Goal: Task Accomplishment & Management: Manage account settings

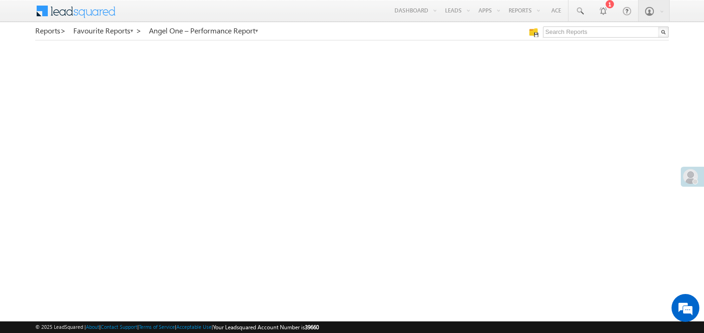
click at [0, 0] on link "My Favourite Reports" at bounding box center [0, 0] width 0 height 0
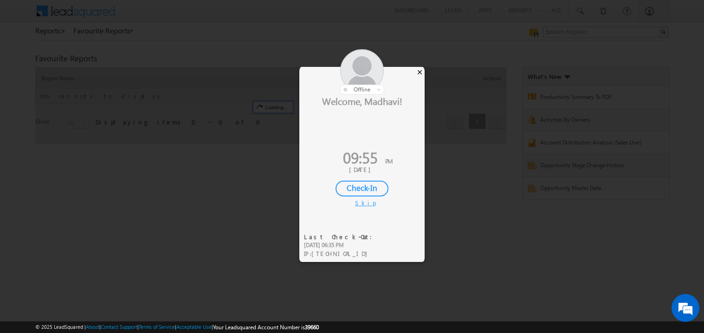
click at [417, 75] on div "×" at bounding box center [420, 72] width 10 height 10
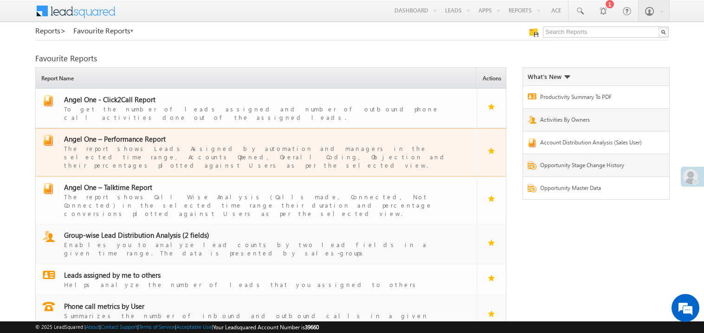
click at [114, 134] on span "Angel One – Performance Report" at bounding box center [115, 138] width 102 height 9
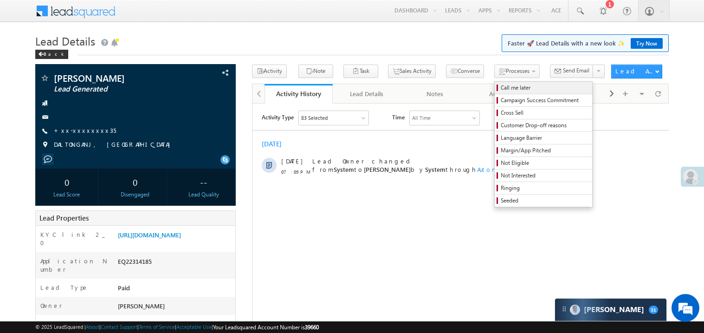
click at [500, 89] on span "Call me later" at bounding box center [544, 87] width 88 height 8
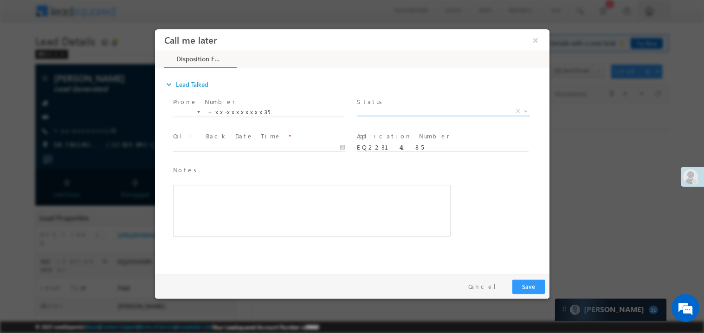
click at [400, 112] on span "X" at bounding box center [442, 110] width 173 height 9
select select "Pitch Not Done"
click at [201, 146] on body "Call me later ×" at bounding box center [351, 149] width 394 height 241
type input "09/30/25 9:56 PM"
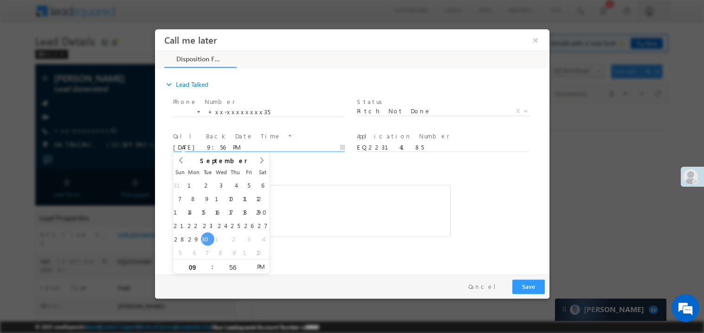
click at [305, 192] on div "Rich Text Editor, 40788eee-0fb2-11ec-a811-0adc8a9d82c2__tab1__section1__Notes__…" at bounding box center [311, 210] width 277 height 52
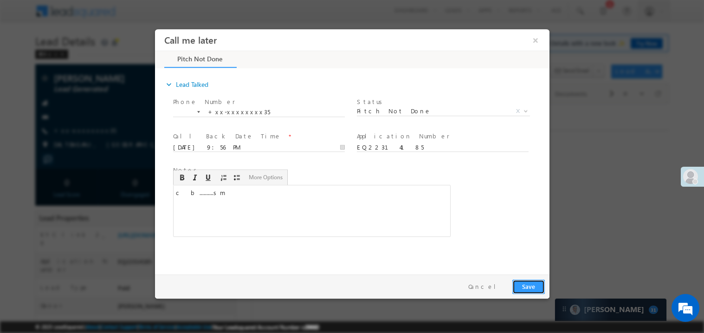
click at [530, 288] on button "Save" at bounding box center [528, 286] width 32 height 14
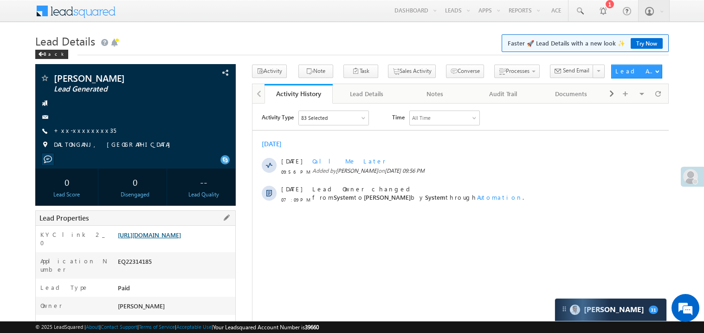
click at [181, 238] on link "https://angelbroking1-pk3em7sa.customui-test.leadsquared.com?leadId=4b9ea9cd-1e…" at bounding box center [149, 235] width 63 height 8
click at [81, 128] on link "+xx-xxxxxxxx35" at bounding box center [85, 130] width 62 height 8
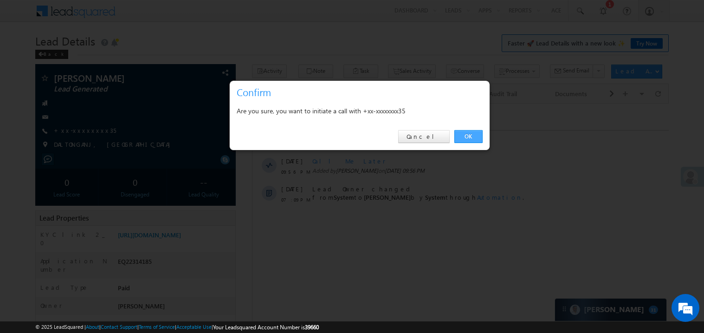
click at [468, 139] on link "OK" at bounding box center [468, 136] width 28 height 13
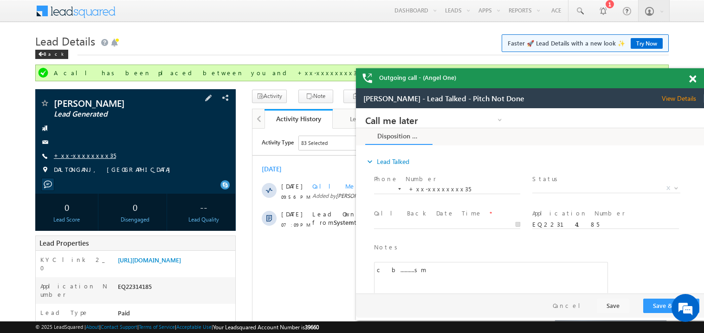
click at [83, 159] on link "+xx-xxxxxxxx35" at bounding box center [85, 155] width 62 height 8
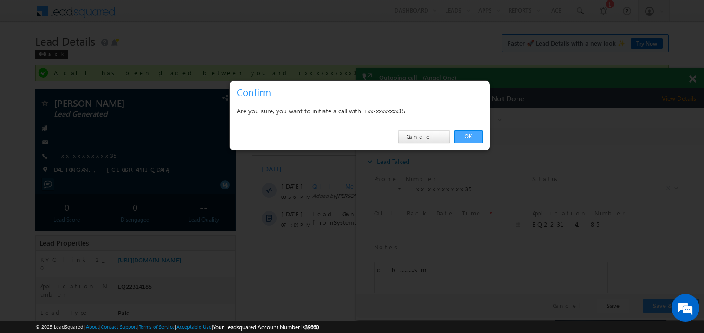
click at [466, 141] on link "OK" at bounding box center [468, 136] width 28 height 13
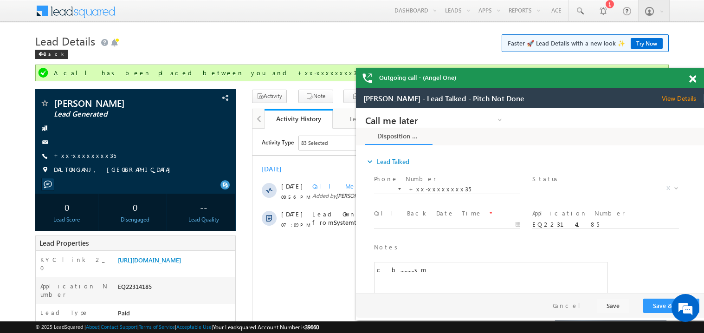
click at [689, 77] on span at bounding box center [692, 79] width 7 height 8
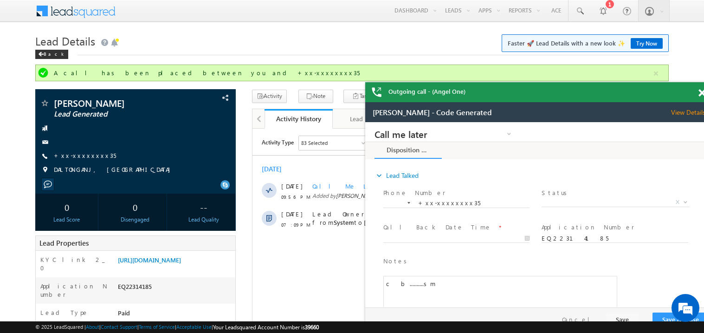
click at [659, 103] on div "Himanshu kumar - Code Generated View Details Change Lead" at bounding box center [539, 112] width 348 height 20
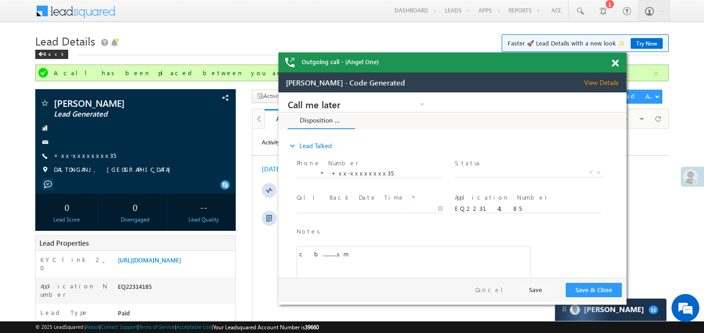
drag, startPoint x: 643, startPoint y: 96, endPoint x: 522, endPoint y: 58, distance: 126.6
click at [522, 58] on div "Outgoing call - (Angel One)" at bounding box center [452, 62] width 348 height 20
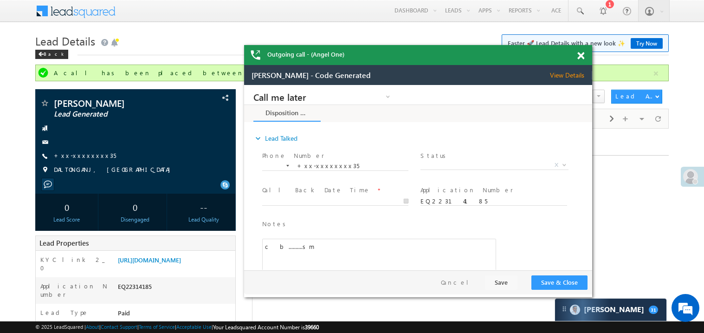
click at [578, 56] on span at bounding box center [580, 56] width 7 height 8
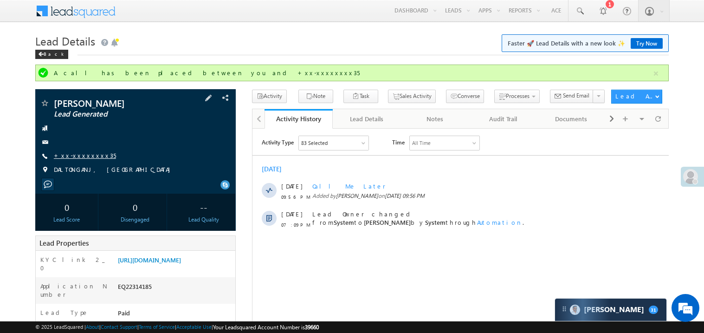
click at [83, 155] on link "+xx-xxxxxxxx35" at bounding box center [85, 155] width 62 height 8
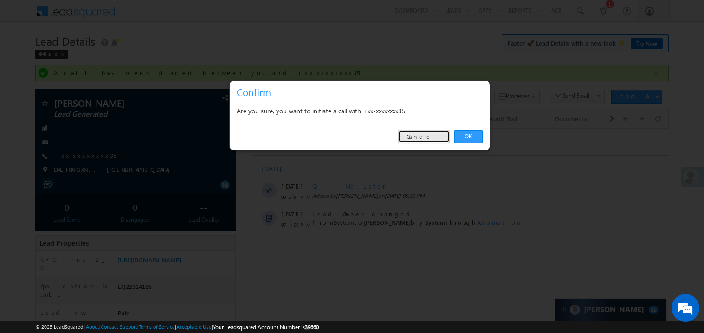
click at [422, 142] on link "Cancel" at bounding box center [423, 136] width 51 height 13
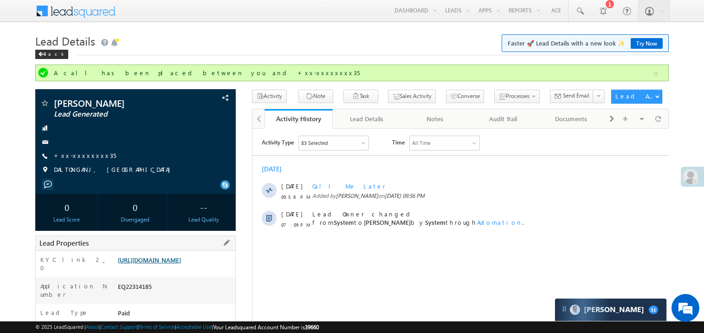
click at [181, 259] on link "https://angelbroking1-pk3em7sa.customui-test.leadsquared.com?leadId=4b9ea9cd-1e…" at bounding box center [149, 260] width 63 height 8
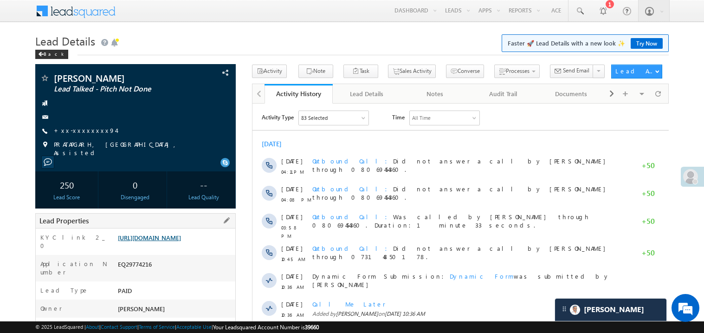
click at [162, 240] on link "https://angelbroking1-pk3em7sa.customui-test.leadsquared.com?leadId=68b6d4cb-5e…" at bounding box center [149, 237] width 63 height 8
click at [181, 240] on link "https://angelbroking1-pk3em7sa.customui-test.leadsquared.com?leadId=68b6d4cb-5e…" at bounding box center [149, 237] width 63 height 8
click at [158, 241] on link "https://angelbroking1-pk3em7sa.customui-test.leadsquared.com?leadId=68b6d4cb-5e…" at bounding box center [149, 237] width 63 height 8
click at [170, 246] on div "https://angelbroking1-pk3em7sa.customui-test.leadsquared.com?leadId=68b6d4cb-5e…" at bounding box center [175, 239] width 120 height 13
click at [172, 241] on link "https://angelbroking1-pk3em7sa.customui-test.leadsquared.com?leadId=68b6d4cb-5e…" at bounding box center [149, 237] width 63 height 8
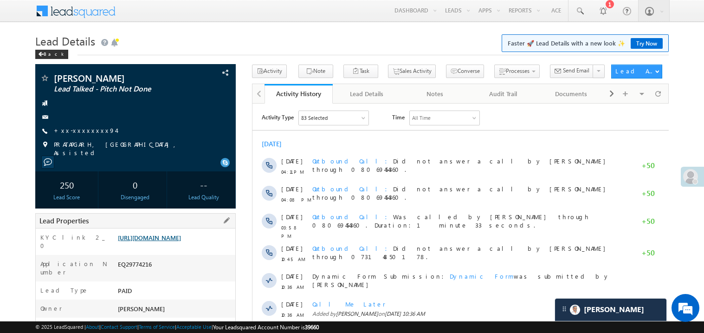
click at [181, 241] on link "https://angelbroking1-pk3em7sa.customui-test.leadsquared.com?leadId=68b6d4cb-5e…" at bounding box center [149, 237] width 63 height 8
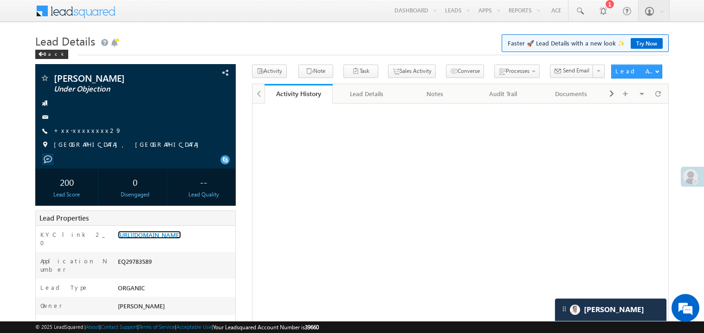
click at [179, 238] on link "[URL][DOMAIN_NAME]" at bounding box center [149, 235] width 63 height 8
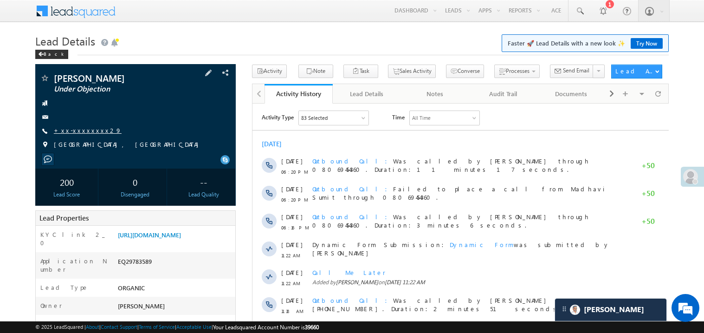
click at [75, 130] on link "+xx-xxxxxxxx29" at bounding box center [88, 130] width 68 height 8
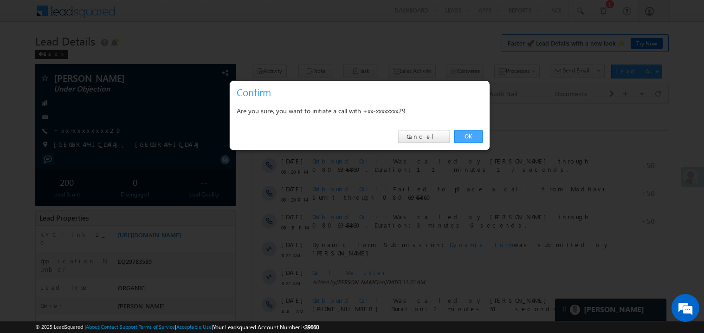
click at [465, 133] on link "OK" at bounding box center [468, 136] width 28 height 13
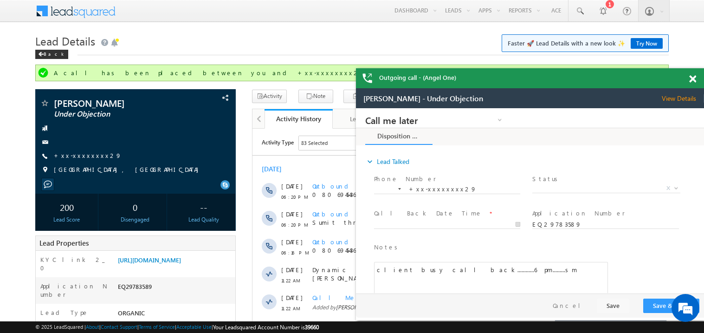
click at [692, 79] on span at bounding box center [692, 79] width 7 height 8
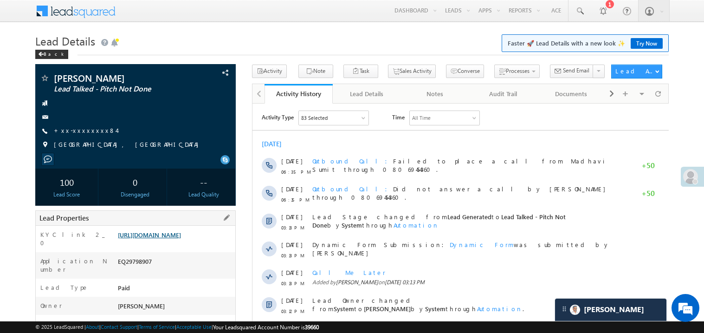
click at [181, 238] on link "[URL][DOMAIN_NAME]" at bounding box center [149, 235] width 63 height 8
click at [181, 238] on link "https://angelbroking1-pk3em7sa.customui-test.leadsquared.com?leadId=1a12553f-1e…" at bounding box center [149, 235] width 63 height 8
click at [178, 238] on link "https://angelbroking1-pk3em7sa.customui-test.leadsquared.com?leadId=1a12553f-1e…" at bounding box center [149, 235] width 63 height 8
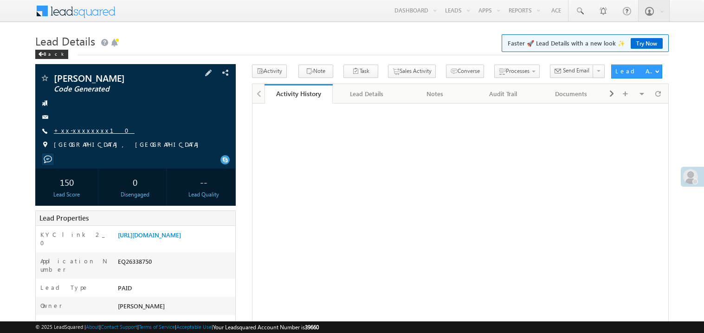
click at [85, 126] on link "+xx-xxxxxxxx10" at bounding box center [94, 130] width 81 height 8
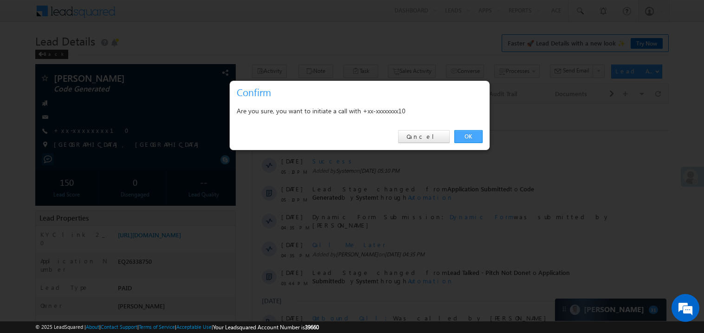
click at [459, 134] on link "OK" at bounding box center [468, 136] width 28 height 13
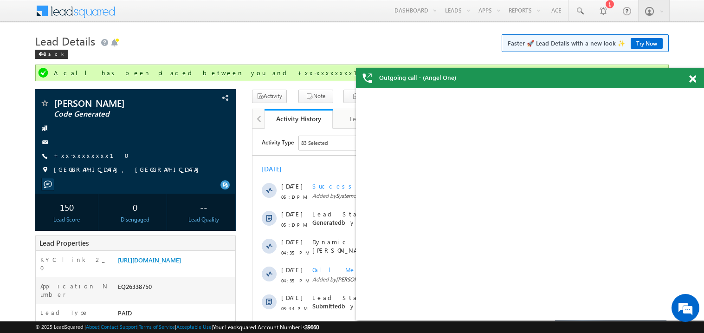
click at [697, 80] on div at bounding box center [697, 77] width 13 height 18
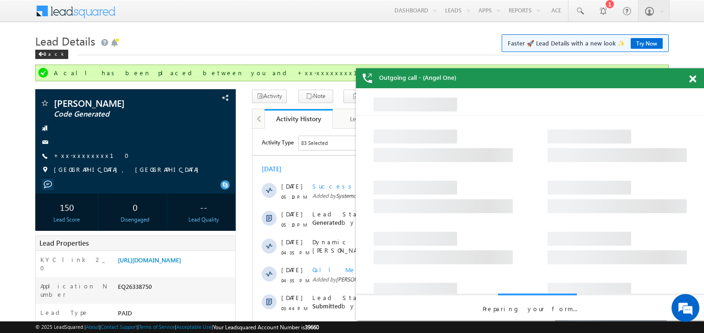
click at [696, 79] on div at bounding box center [697, 77] width 13 height 18
click at [692, 77] on span at bounding box center [692, 79] width 7 height 8
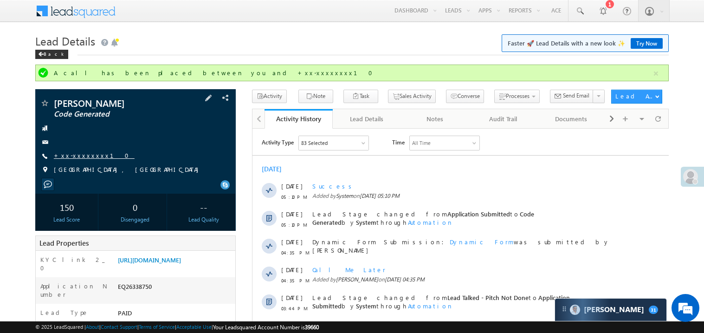
click at [74, 157] on link "+xx-xxxxxxxx10" at bounding box center [94, 155] width 81 height 8
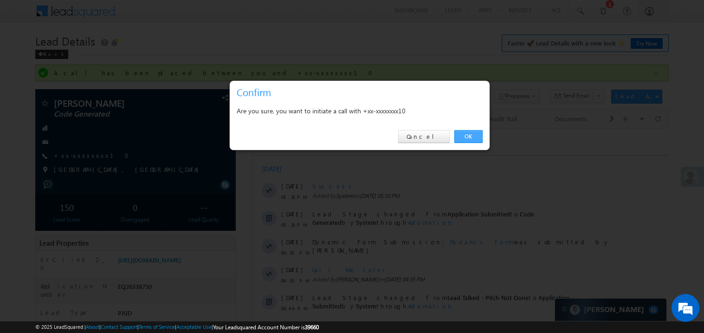
click at [473, 135] on link "OK" at bounding box center [468, 136] width 28 height 13
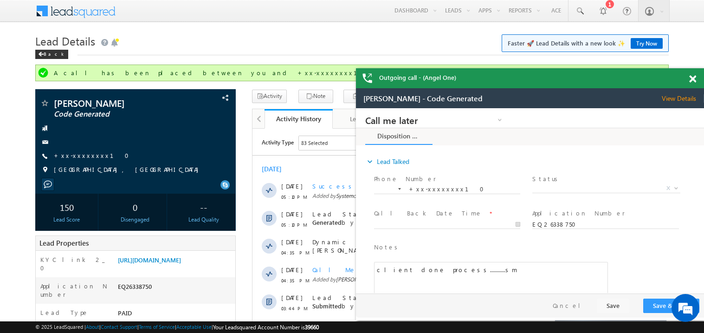
click at [694, 77] on span at bounding box center [692, 79] width 7 height 8
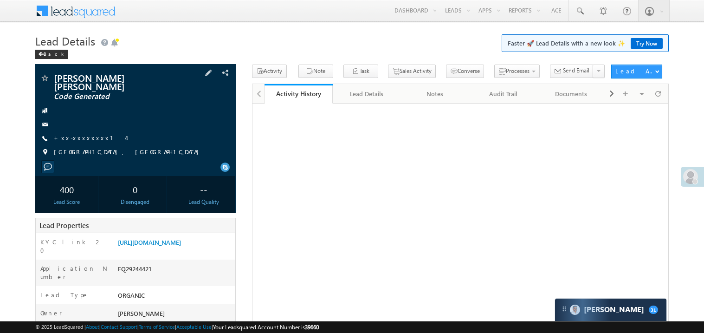
click at [85, 134] on span "+xx-xxxxxxxx14" at bounding box center [90, 138] width 72 height 9
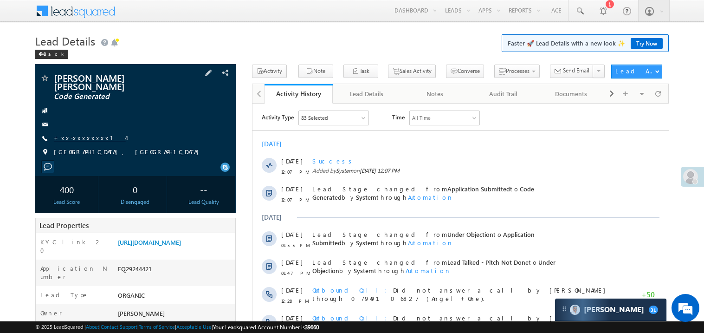
click at [85, 134] on link "+xx-xxxxxxxx14" at bounding box center [90, 138] width 72 height 8
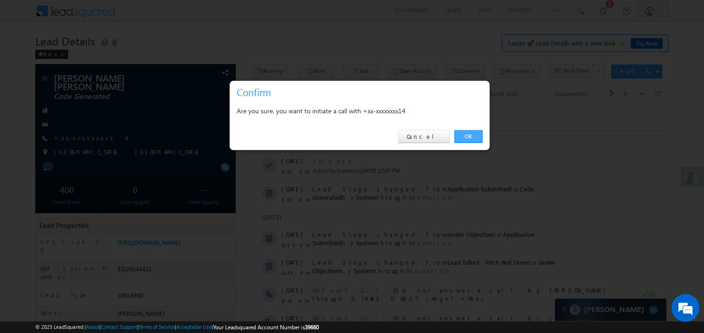
click at [468, 134] on link "OK" at bounding box center [468, 136] width 28 height 13
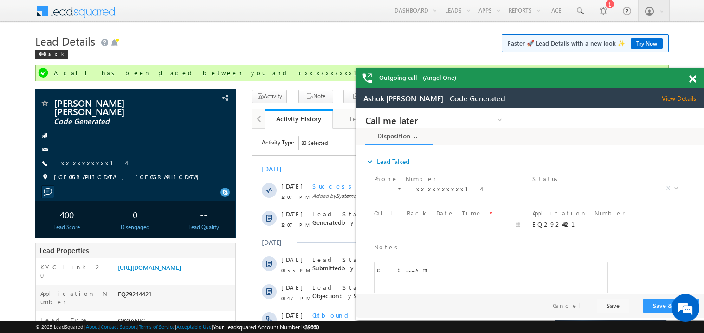
click at [696, 80] on div at bounding box center [697, 77] width 13 height 18
click at [693, 80] on span at bounding box center [692, 79] width 7 height 8
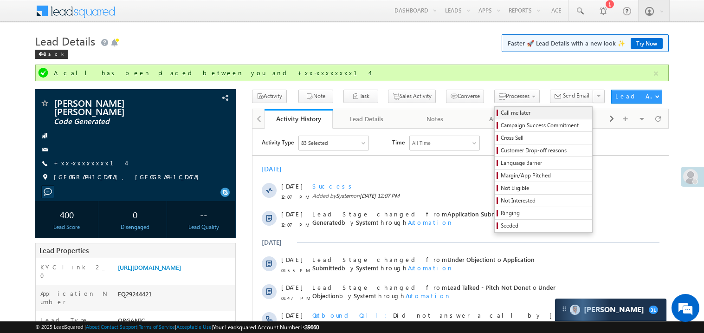
click at [500, 113] on span "Call me later" at bounding box center [544, 113] width 88 height 8
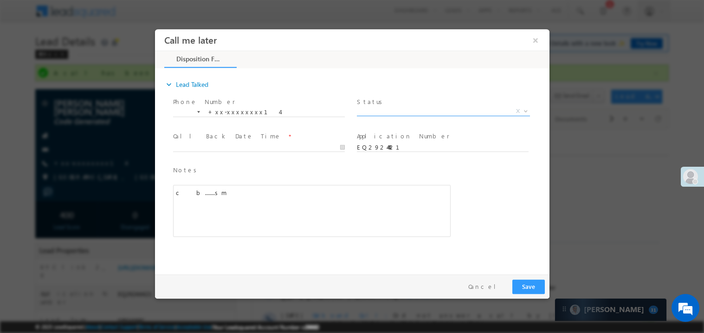
click at [370, 109] on span "X" at bounding box center [442, 110] width 173 height 9
select select "Pitch Not Done"
click at [210, 148] on body "Call me later ×" at bounding box center [351, 149] width 394 height 241
type input "09/30/25 10:27 PM"
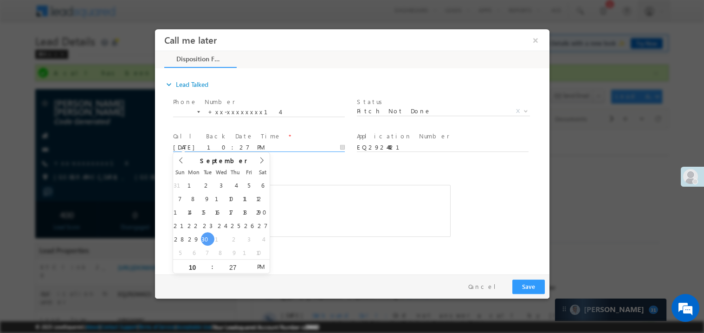
click at [328, 179] on div "Notes * c&nbsp; &nbsp;b.......sm Editor toolbars Basic Styles Bold Italic Under…" at bounding box center [311, 201] width 277 height 72
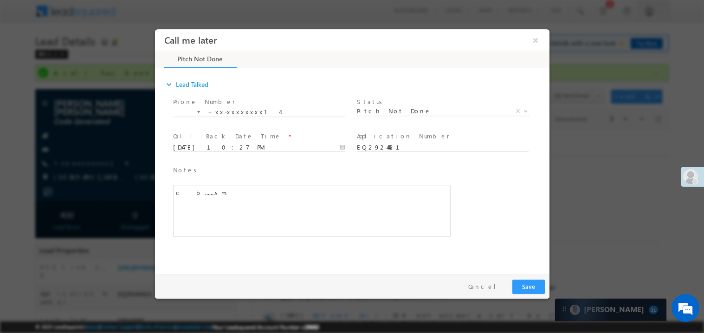
click at [311, 206] on div "c b.......sm" at bounding box center [311, 210] width 277 height 52
click at [521, 276] on div "Pay & Save Save Cancel" at bounding box center [353, 286] width 399 height 24
click at [537, 301] on div at bounding box center [352, 166] width 704 height 333
click at [533, 291] on button "Save" at bounding box center [528, 286] width 32 height 14
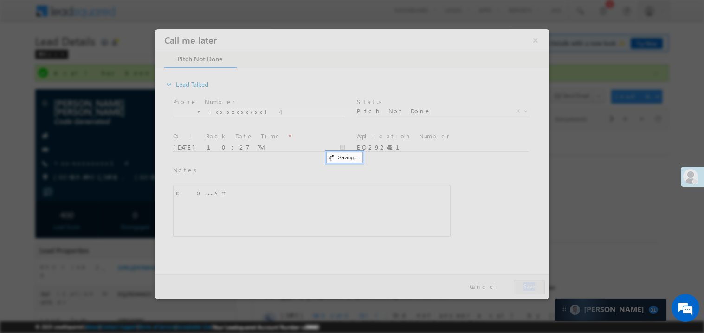
click at [533, 291] on div at bounding box center [351, 163] width 394 height 269
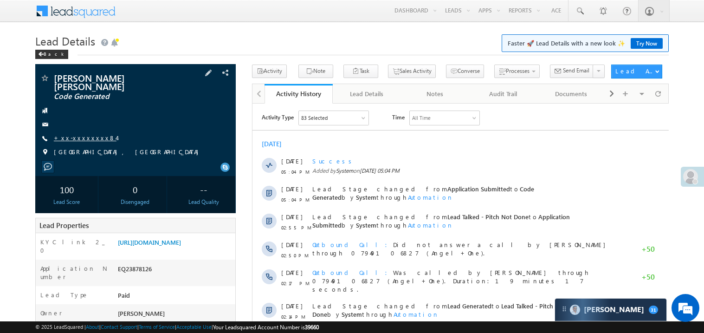
click at [84, 134] on link "+xx-xxxxxxxx84" at bounding box center [85, 138] width 63 height 8
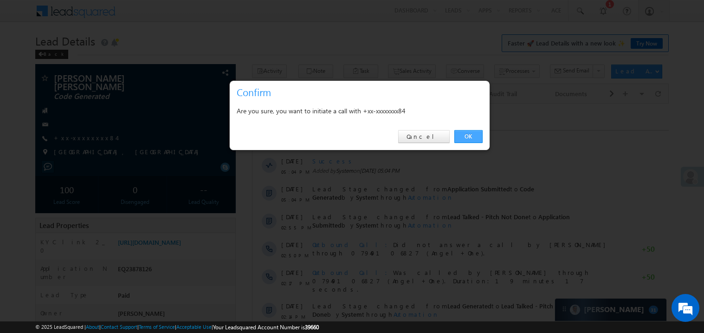
click at [477, 136] on link "OK" at bounding box center [468, 136] width 28 height 13
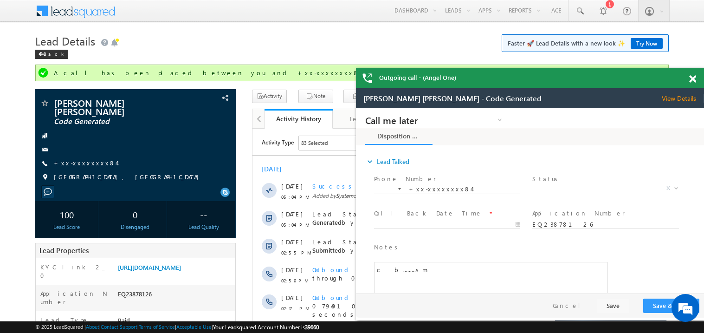
click at [694, 79] on span at bounding box center [692, 79] width 7 height 8
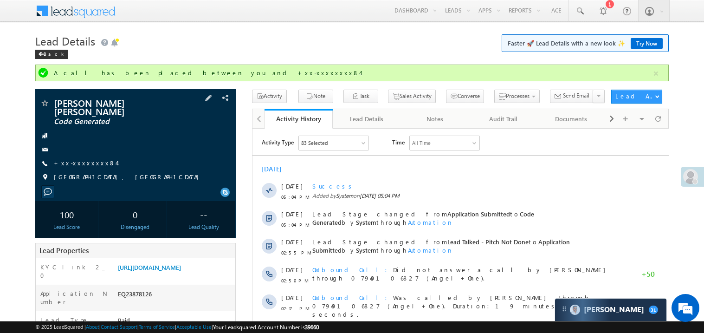
click at [78, 159] on link "+xx-xxxxxxxx84" at bounding box center [85, 163] width 63 height 8
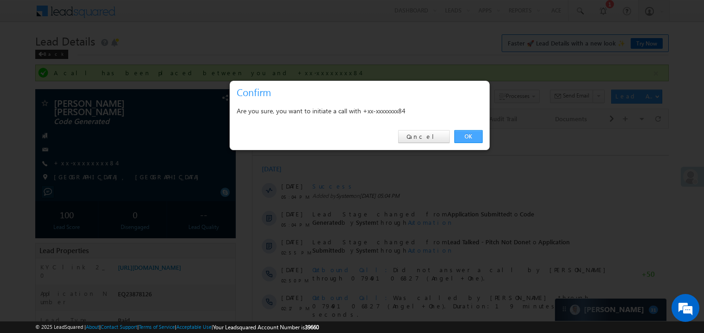
click at [468, 135] on link "OK" at bounding box center [468, 136] width 28 height 13
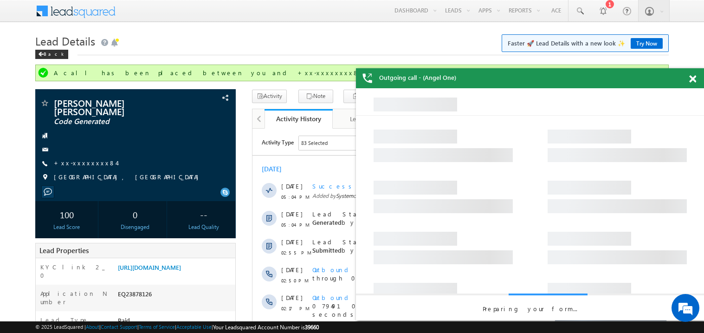
click at [692, 79] on span at bounding box center [692, 79] width 7 height 8
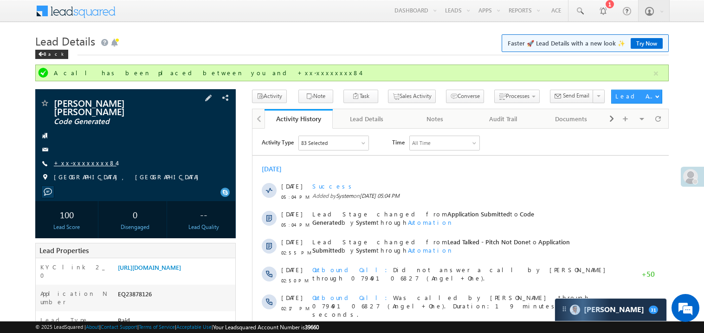
click at [85, 159] on link "+xx-xxxxxxxx84" at bounding box center [85, 163] width 63 height 8
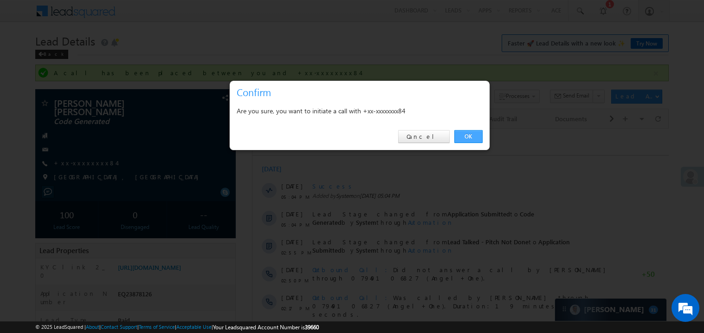
click at [468, 133] on link "OK" at bounding box center [468, 136] width 28 height 13
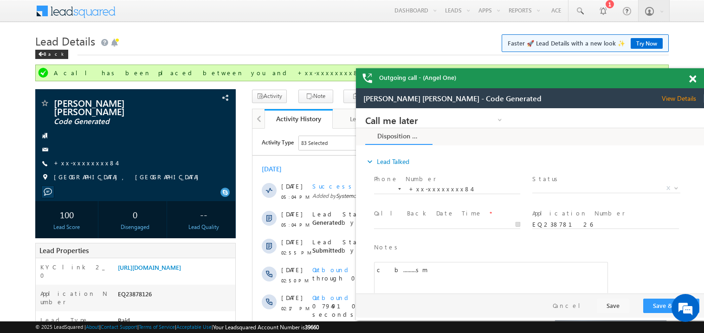
click at [695, 78] on span at bounding box center [692, 79] width 7 height 8
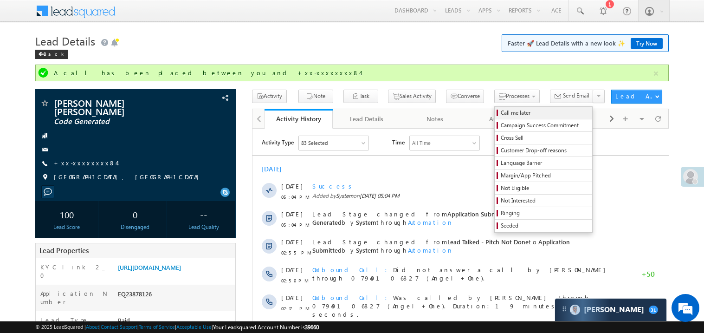
click at [500, 113] on span "Call me later" at bounding box center [544, 113] width 88 height 8
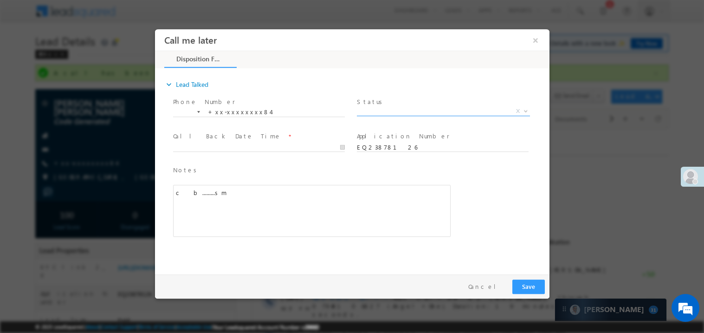
click at [382, 110] on span "X" at bounding box center [442, 110] width 173 height 9
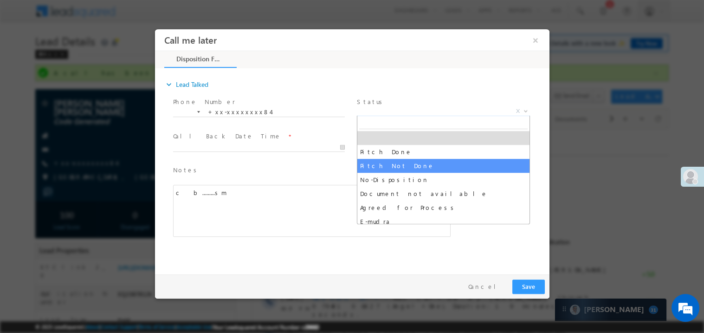
select select "Pitch Not Done"
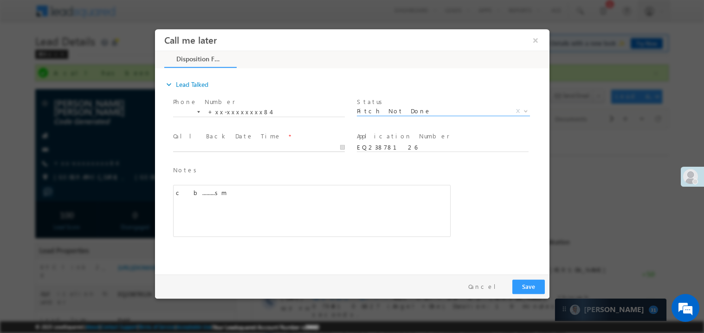
click at [207, 145] on body "Call me later ×" at bounding box center [351, 149] width 394 height 241
type input "09/30/25 10:29 PM"
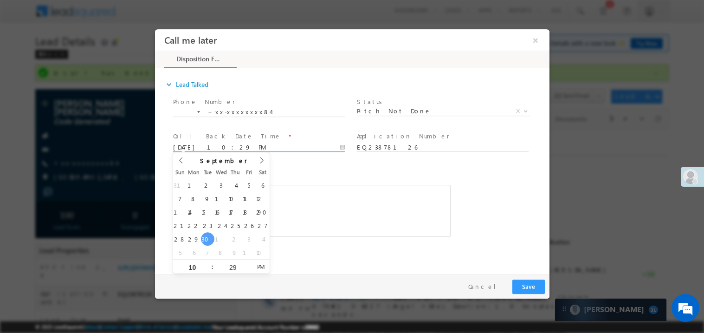
click at [322, 198] on div "c b.........sm" at bounding box center [311, 210] width 277 height 52
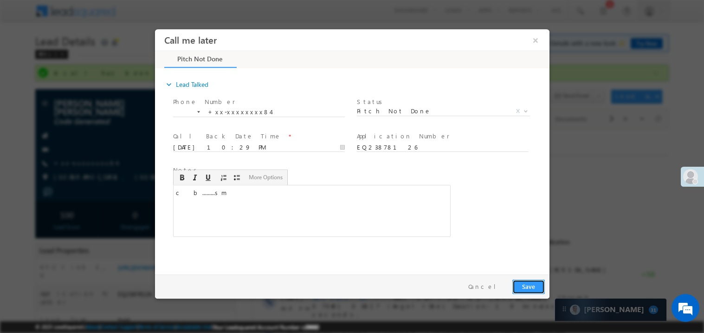
click at [519, 280] on button "Save" at bounding box center [528, 286] width 32 height 14
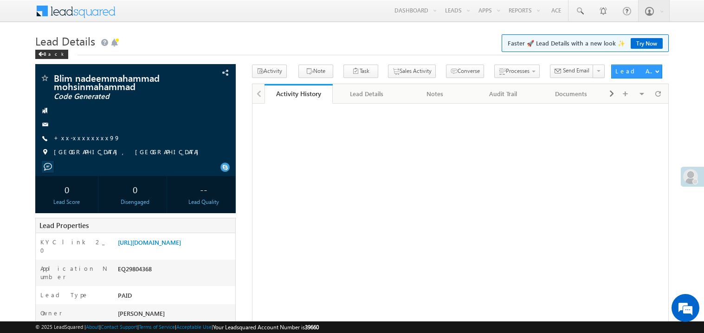
click at [80, 136] on link "+xx-xxxxxxxx99" at bounding box center [87, 138] width 66 height 8
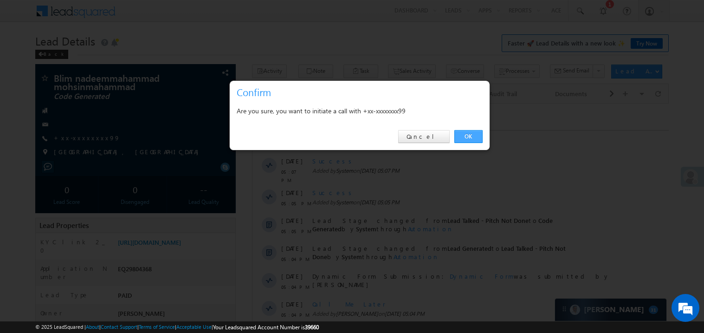
click at [471, 137] on link "OK" at bounding box center [468, 136] width 28 height 13
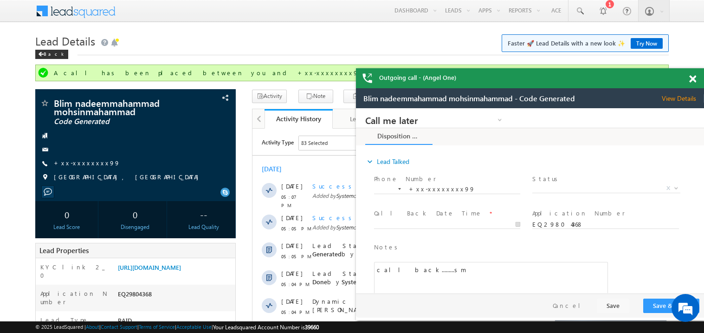
click at [694, 80] on span at bounding box center [692, 79] width 7 height 8
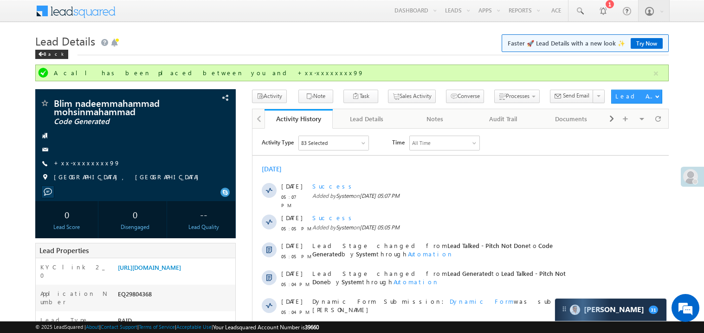
click at [258, 33] on h1 "Lead Details Faster 🚀 Lead Details with a new look ✨ Try Now" at bounding box center [351, 40] width 633 height 18
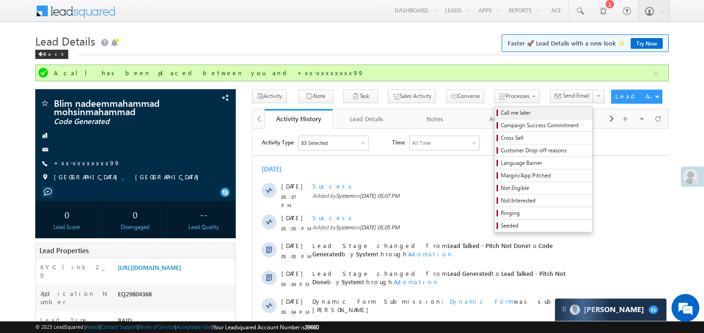
click at [500, 113] on span "Call me later" at bounding box center [544, 113] width 88 height 8
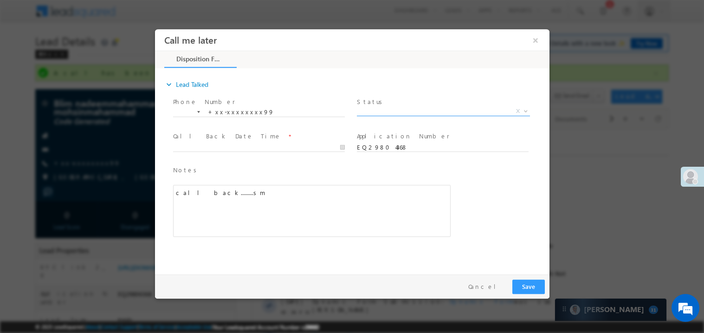
click at [377, 109] on span "X" at bounding box center [442, 110] width 173 height 9
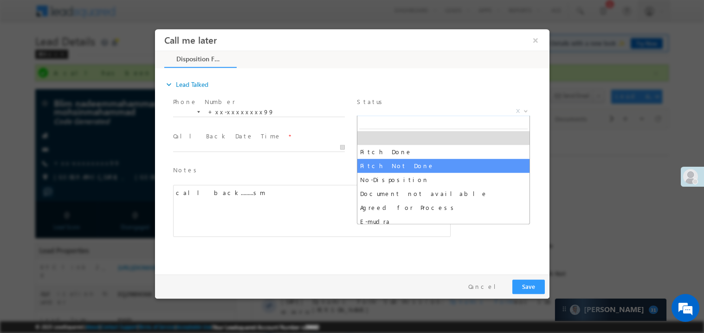
select select "Pitch Not Done"
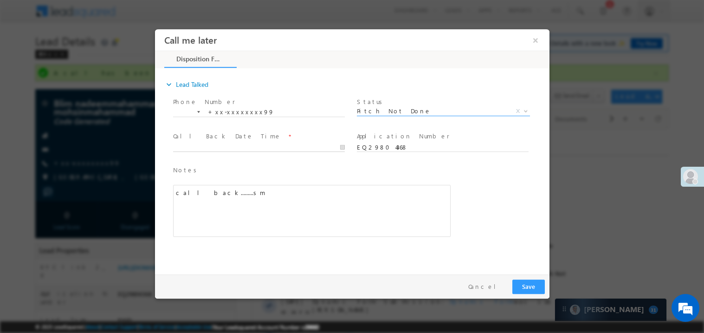
click at [218, 148] on body "Call me later ×" at bounding box center [351, 149] width 394 height 241
type input "[DATE] 10:31 PM"
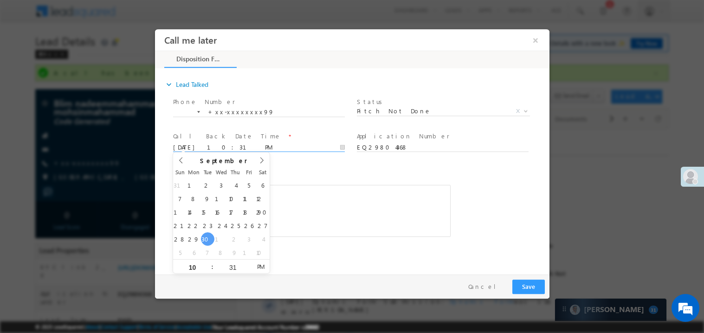
click at [323, 222] on div "call back.........sm" at bounding box center [311, 210] width 277 height 52
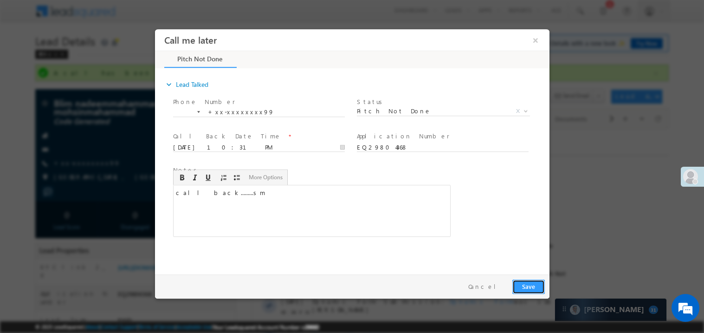
click at [522, 281] on button "Save" at bounding box center [528, 286] width 32 height 14
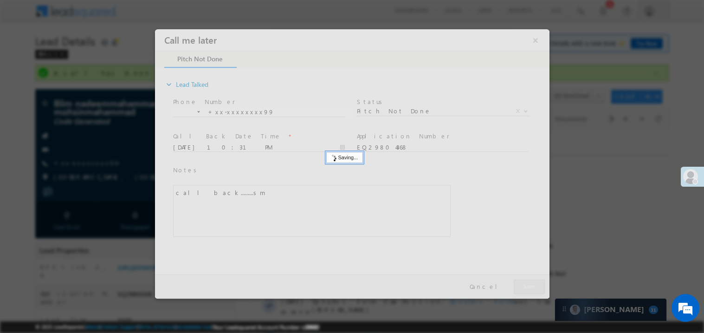
click at [522, 281] on div at bounding box center [351, 163] width 394 height 269
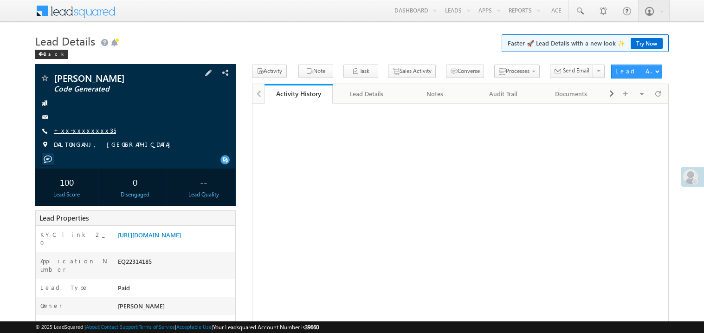
click at [80, 131] on link "+xx-xxxxxxxx35" at bounding box center [85, 130] width 62 height 8
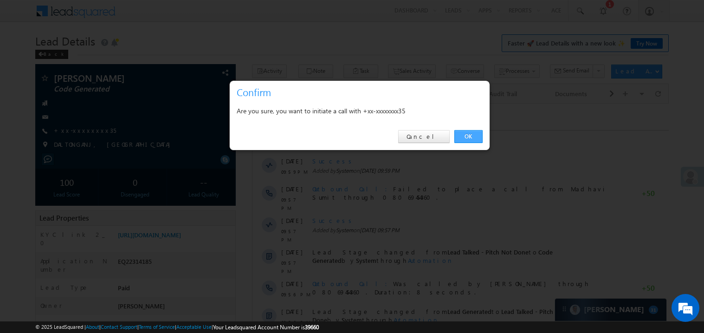
click at [464, 134] on link "OK" at bounding box center [468, 136] width 28 height 13
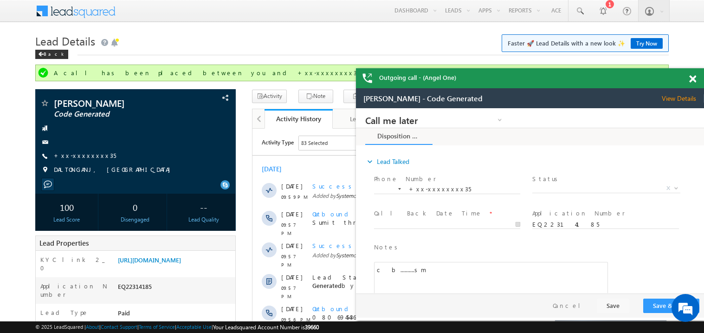
click at [692, 78] on span at bounding box center [692, 79] width 7 height 8
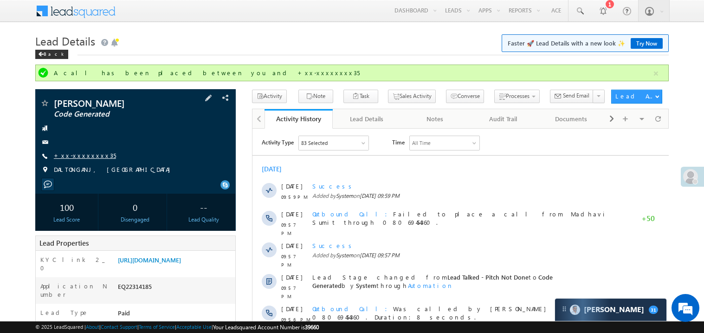
click at [84, 157] on link "+xx-xxxxxxxx35" at bounding box center [85, 155] width 62 height 8
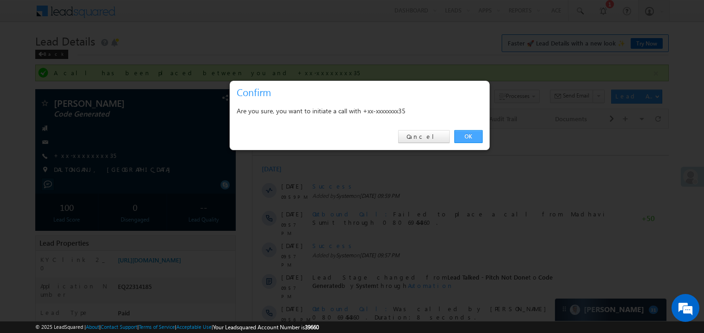
click at [467, 133] on link "OK" at bounding box center [468, 136] width 28 height 13
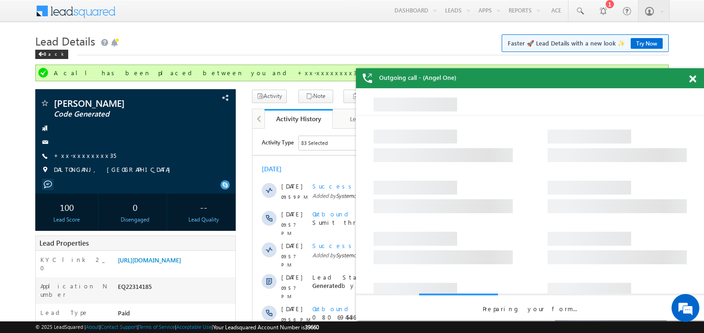
click at [691, 78] on span at bounding box center [692, 79] width 7 height 8
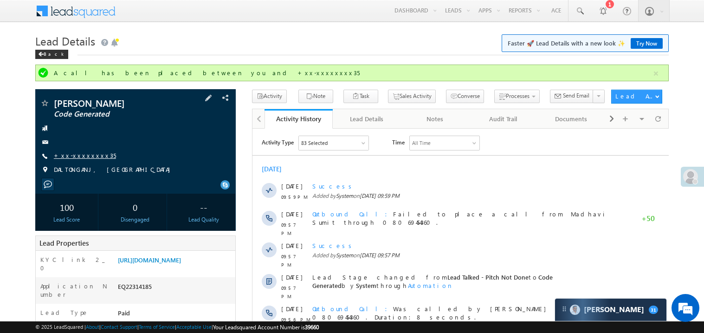
click at [90, 158] on link "+xx-xxxxxxxx35" at bounding box center [85, 155] width 62 height 8
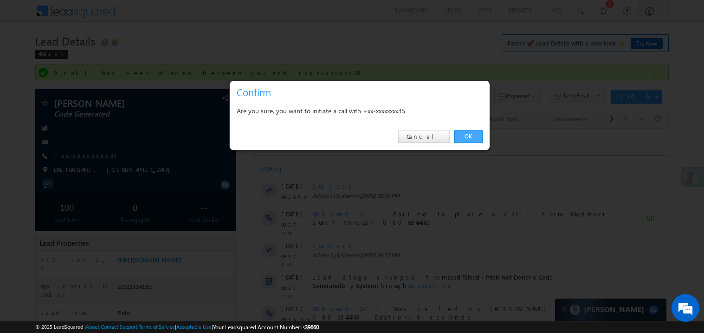
click at [470, 136] on link "OK" at bounding box center [468, 136] width 28 height 13
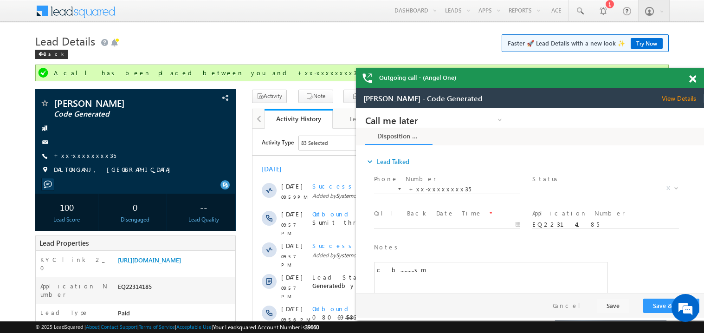
click at [692, 80] on span at bounding box center [692, 79] width 7 height 8
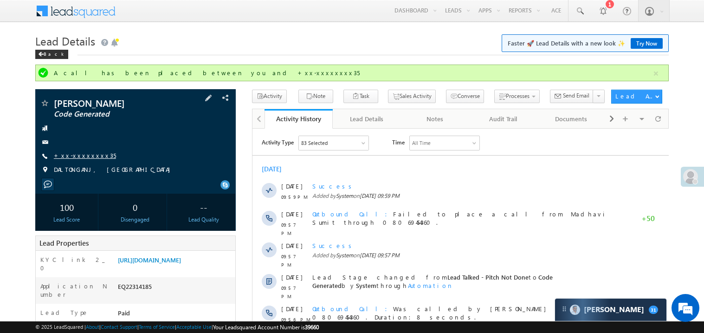
click at [85, 155] on link "+xx-xxxxxxxx35" at bounding box center [85, 155] width 62 height 8
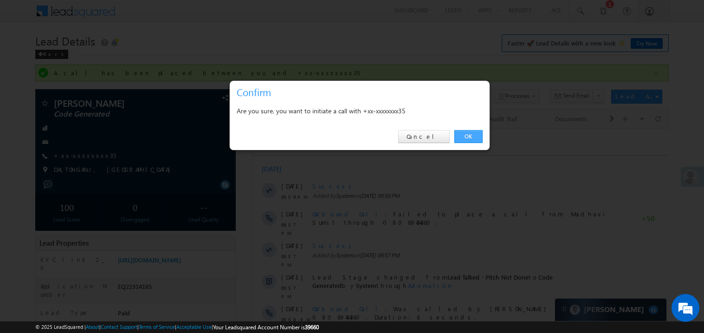
click at [467, 136] on link "OK" at bounding box center [468, 136] width 28 height 13
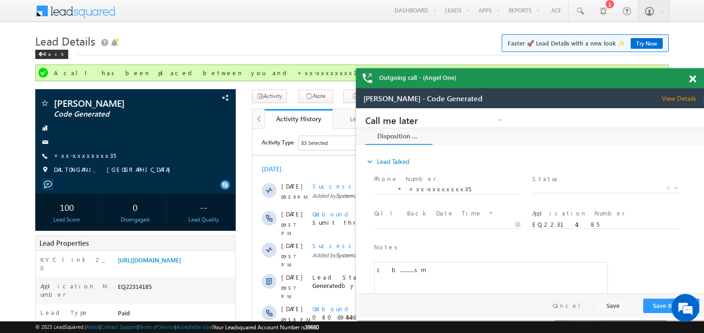
click at [694, 78] on span at bounding box center [692, 79] width 7 height 8
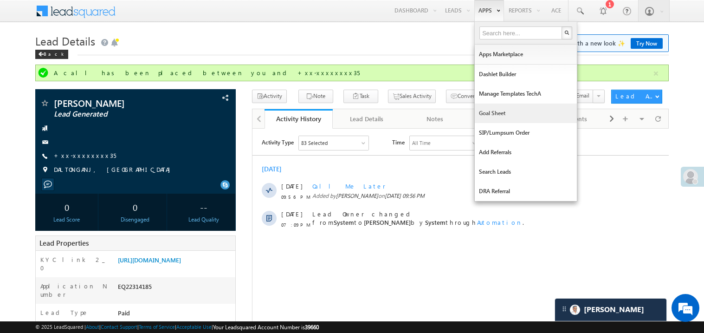
click at [494, 112] on link "Goal Sheet" at bounding box center [525, 112] width 102 height 19
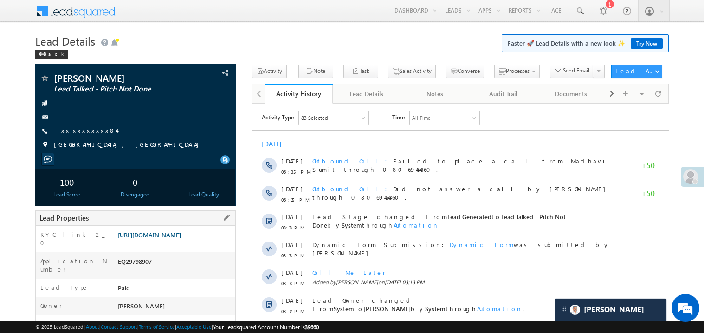
click at [181, 238] on link "[URL][DOMAIN_NAME]" at bounding box center [149, 235] width 63 height 8
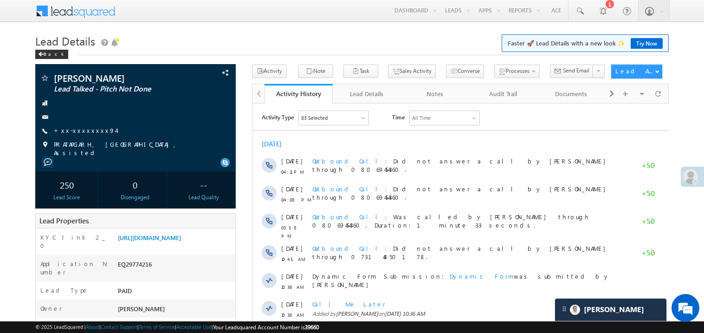
click at [181, 241] on link "[URL][DOMAIN_NAME]" at bounding box center [149, 237] width 63 height 8
click at [169, 241] on link "https://angelbroking1-pk3em7sa.customui-test.leadsquared.com?leadId=68b6d4cb-5e…" at bounding box center [149, 237] width 63 height 8
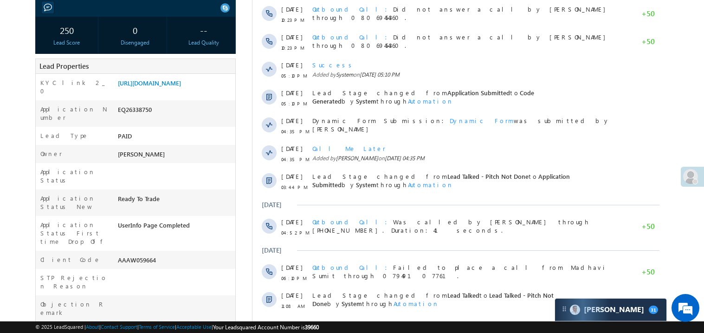
scroll to position [166, 0]
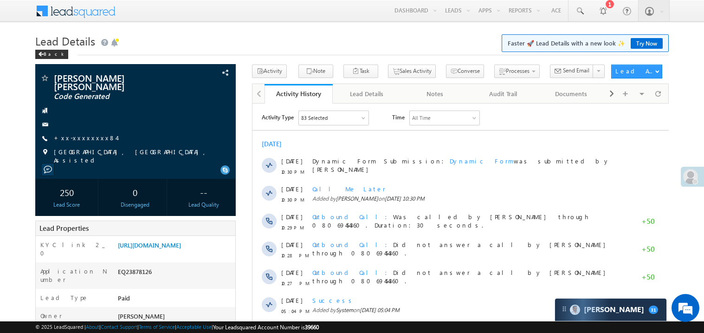
click at [58, 220] on div "Lead Properties" at bounding box center [135, 227] width 200 height 15
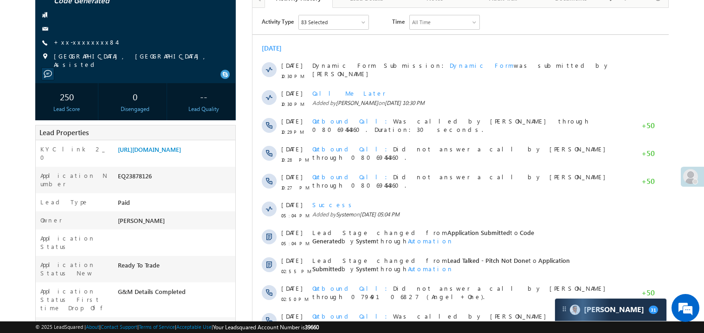
scroll to position [111, 0]
